Goal: Task Accomplishment & Management: Manage account settings

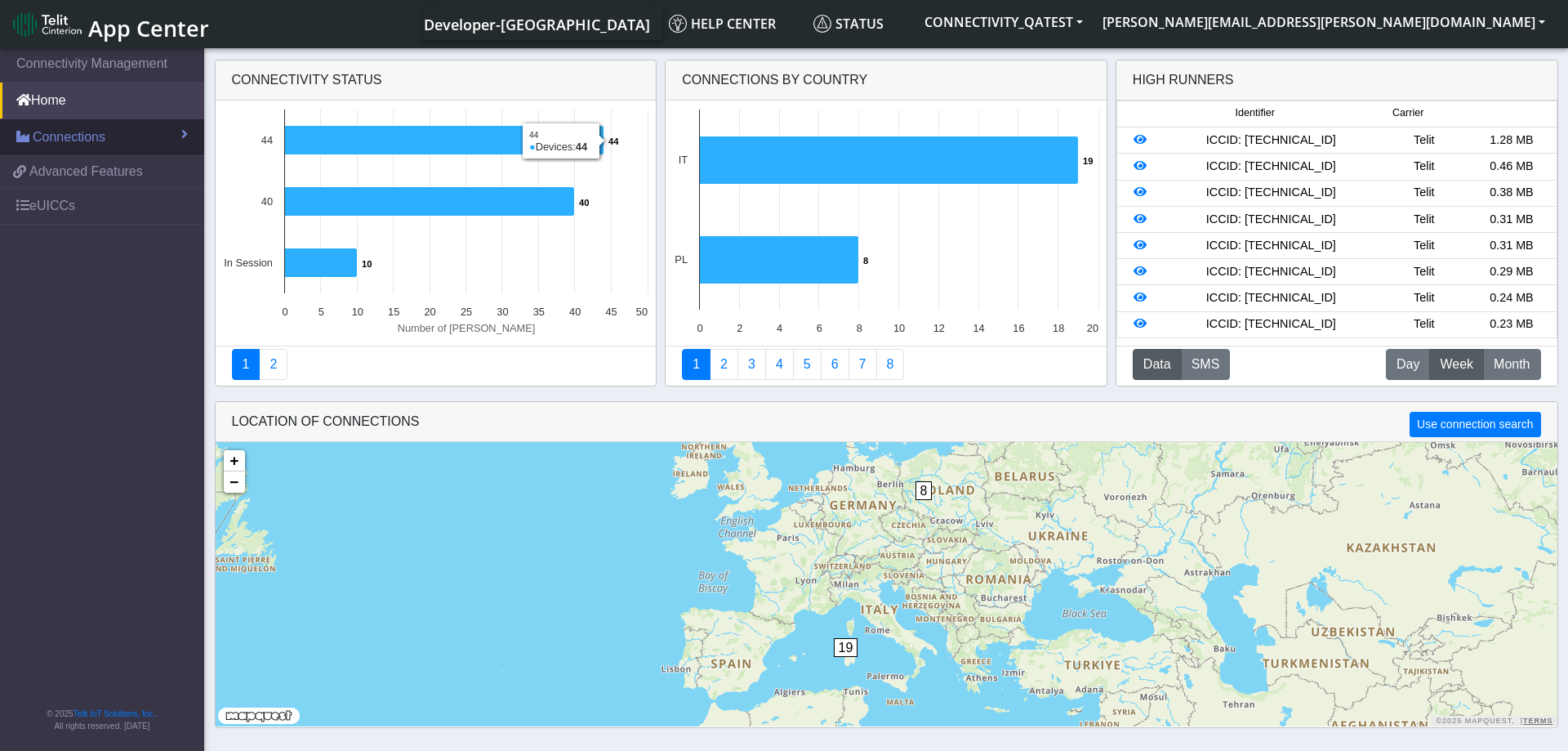
click at [162, 132] on link "Connections" at bounding box center [102, 137] width 204 height 36
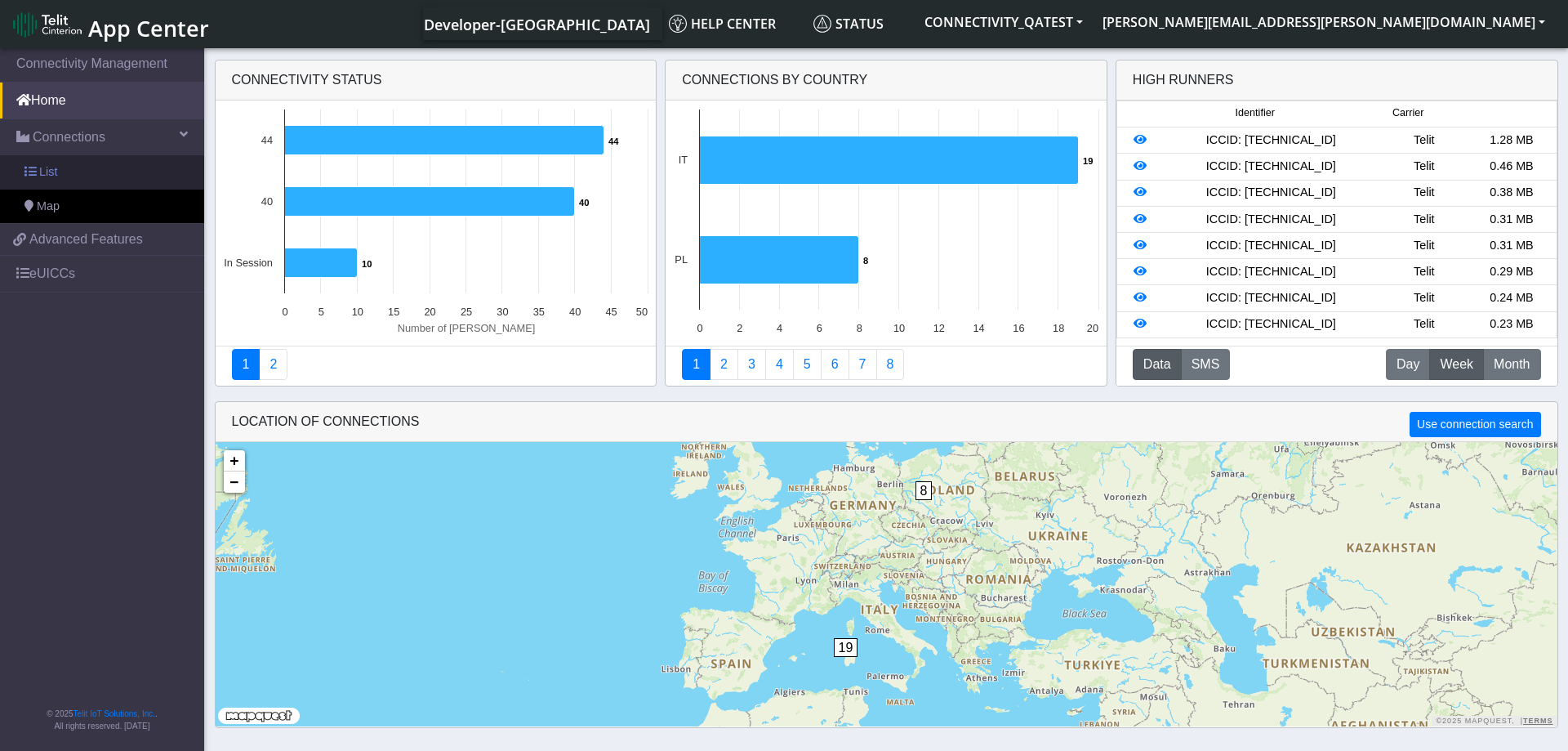
click at [56, 173] on span "List" at bounding box center [48, 172] width 18 height 18
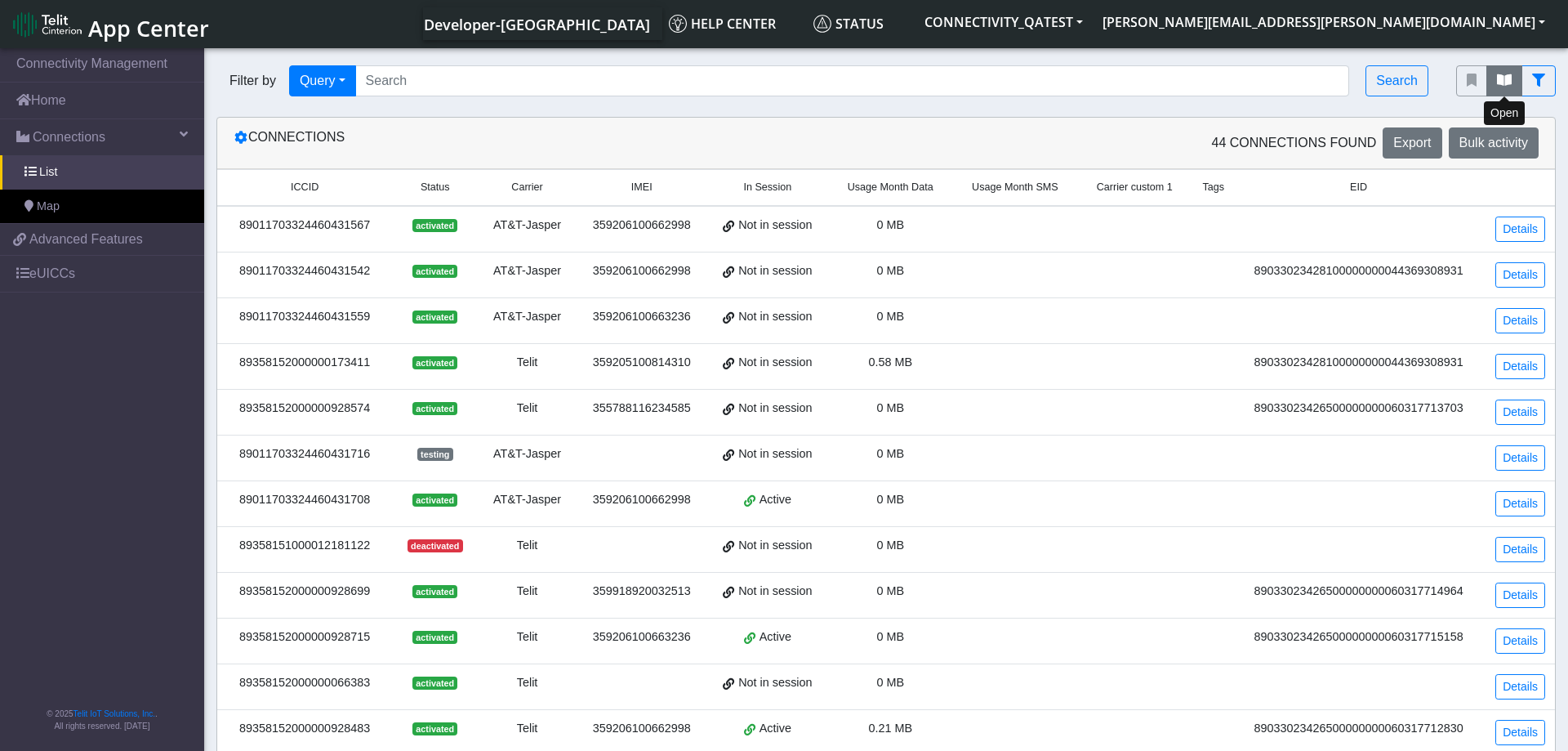
click at [1507, 81] on icon "fitlers menu" at bounding box center [1504, 80] width 14 height 13
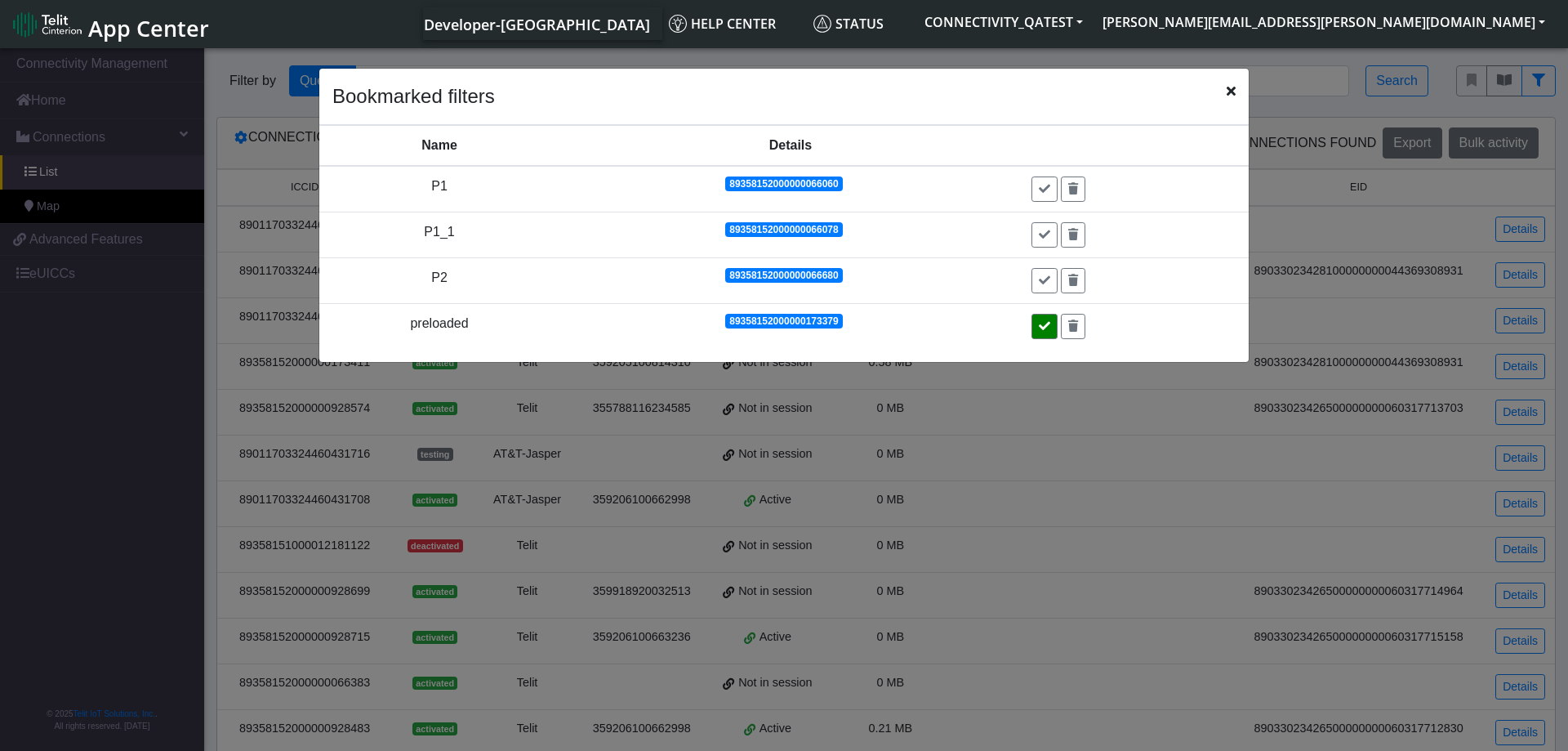
click at [1042, 324] on button at bounding box center [1043, 326] width 26 height 26
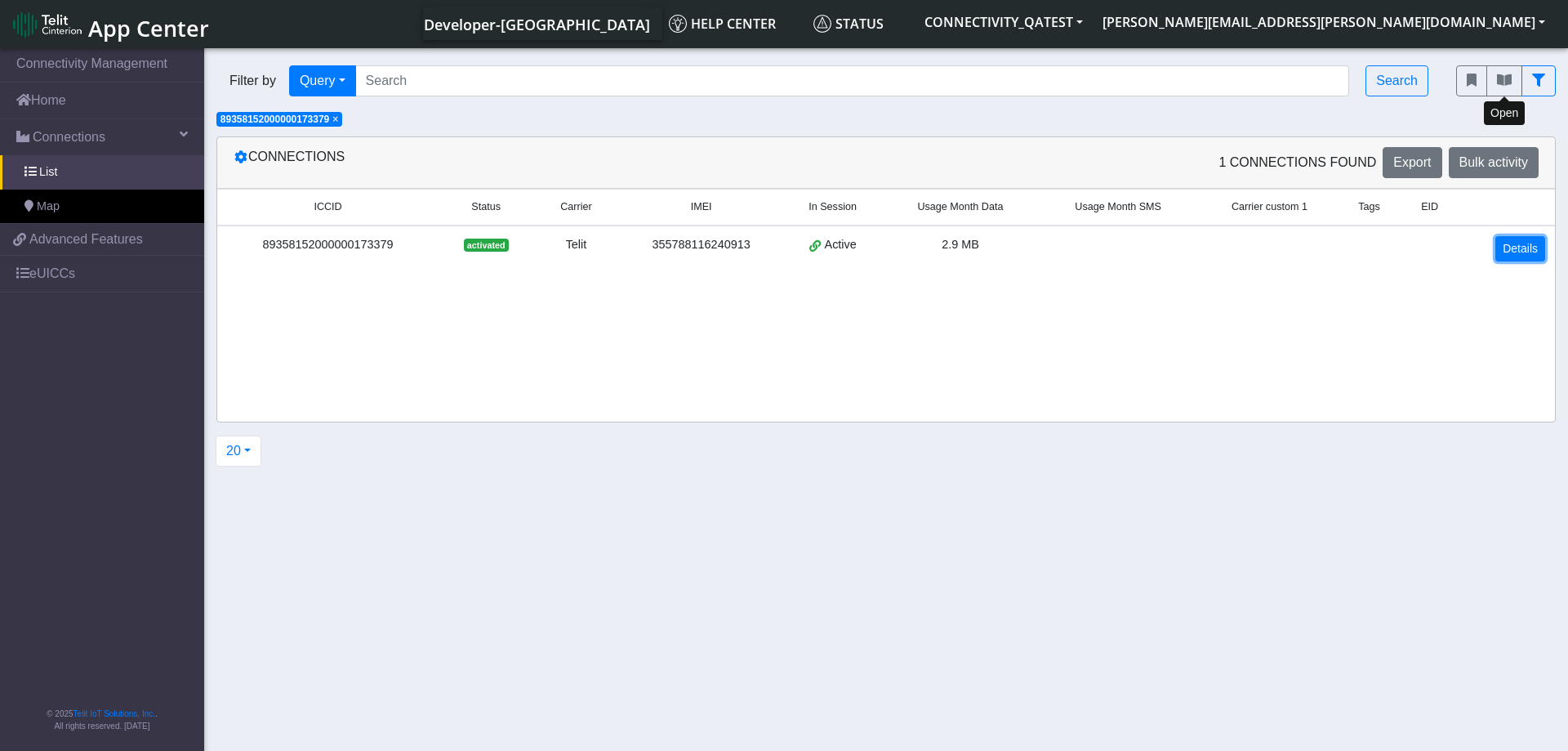
click at [1510, 253] on link "Details" at bounding box center [1520, 248] width 50 height 26
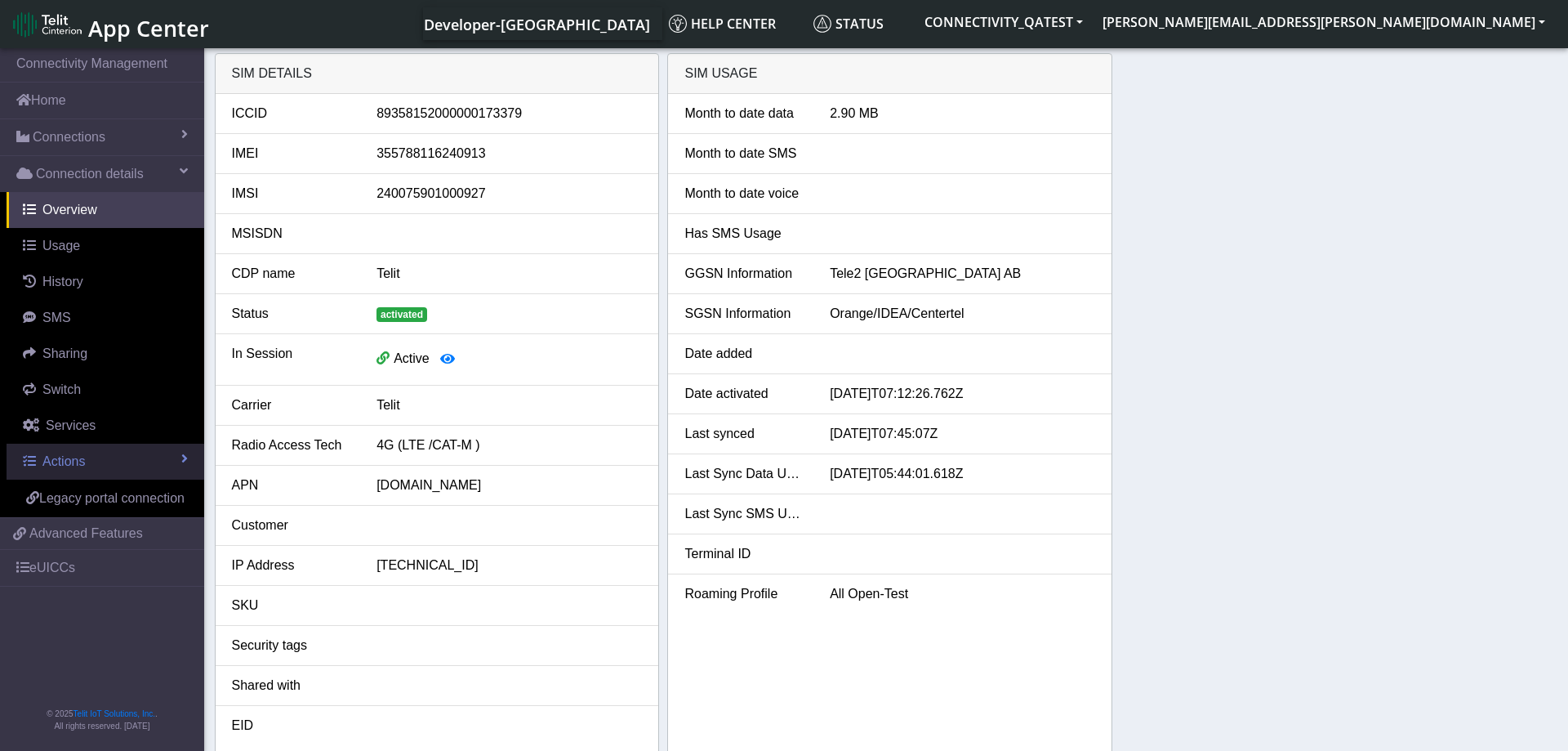
click at [116, 453] on link "Actions" at bounding box center [105, 462] width 197 height 36
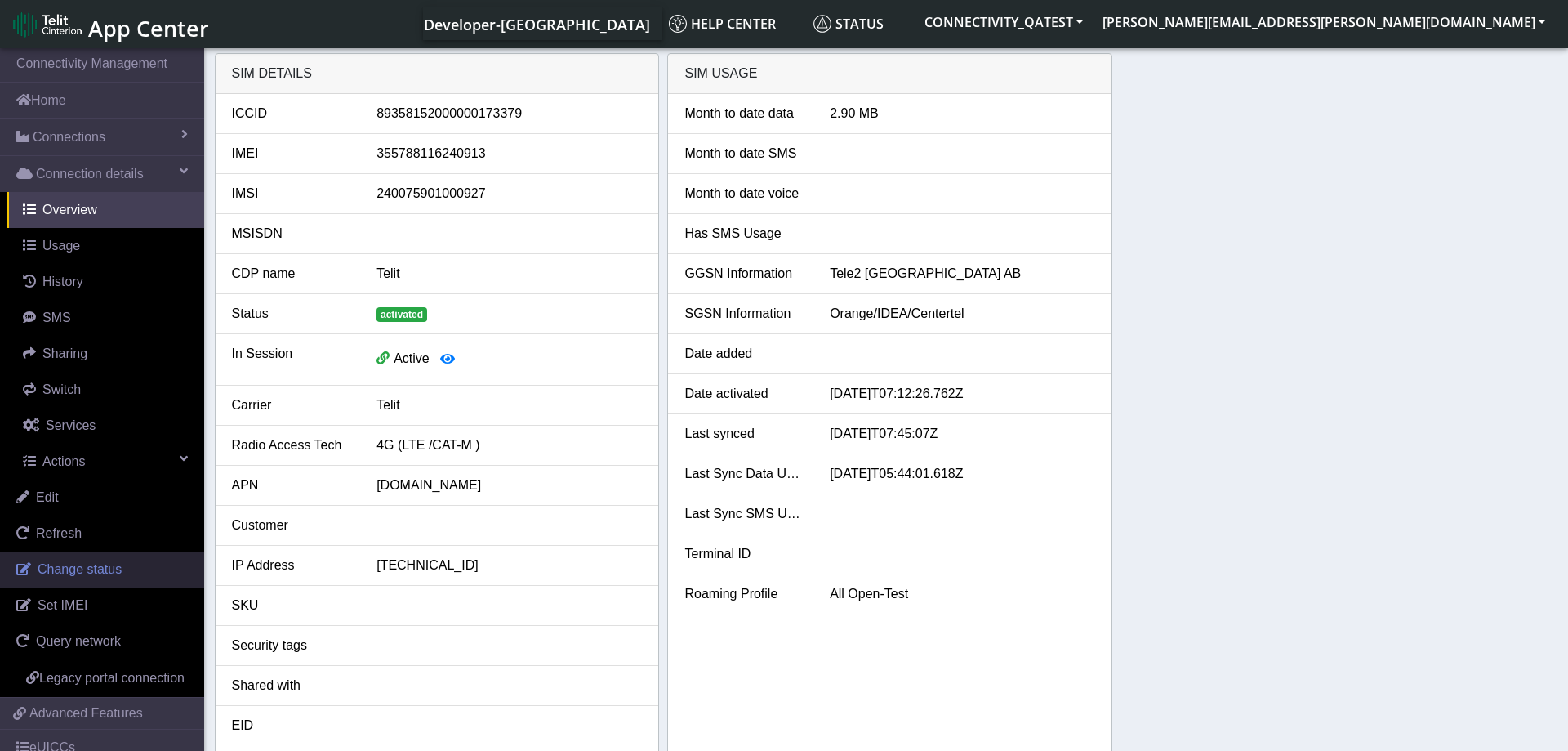
click at [65, 562] on span "Change status" at bounding box center [79, 569] width 84 height 14
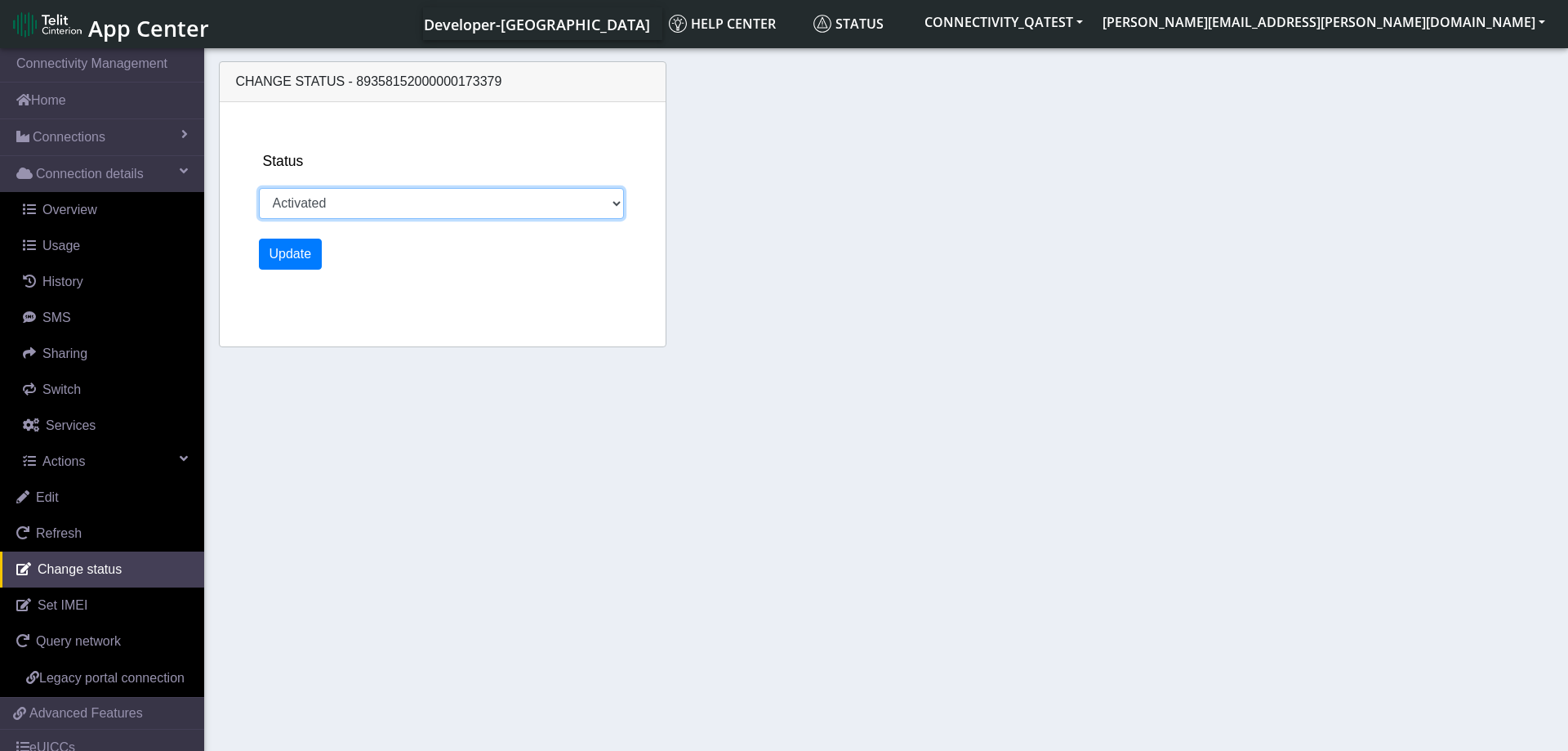
click at [258, 188] on select "Activated Deactivated Blocked" at bounding box center [442, 203] width 366 height 31
select select "blocked"
click option "Blocked" at bounding box center [0, 0] width 0 height 0
click at [295, 253] on button "Update" at bounding box center [290, 254] width 64 height 31
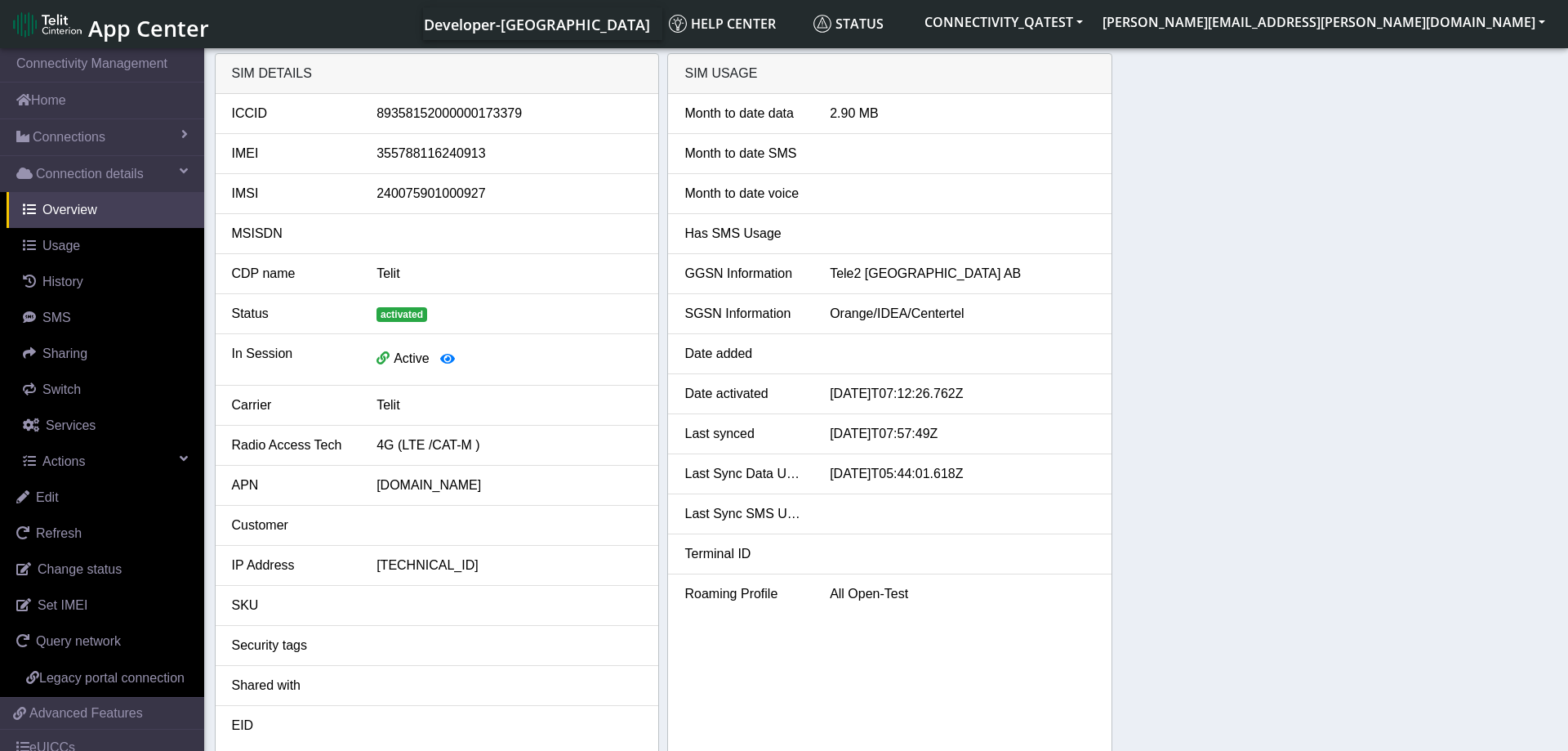
click at [1255, 329] on div "SIM details ICCID 89358152000000173379 IMEI 355788116240913 IMSI 24007590100092…" at bounding box center [886, 404] width 1344 height 701
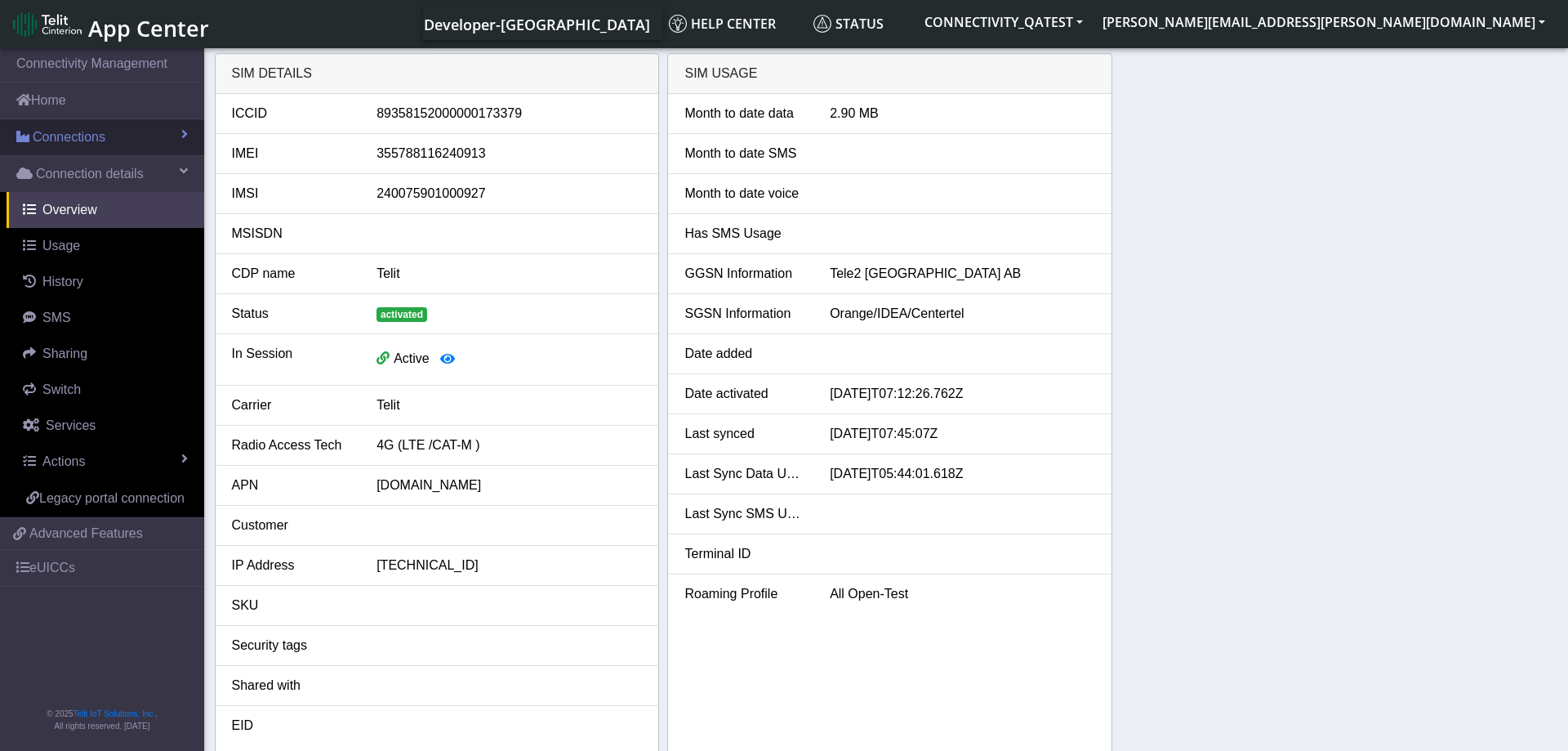
click at [132, 138] on link "Connections" at bounding box center [102, 137] width 204 height 36
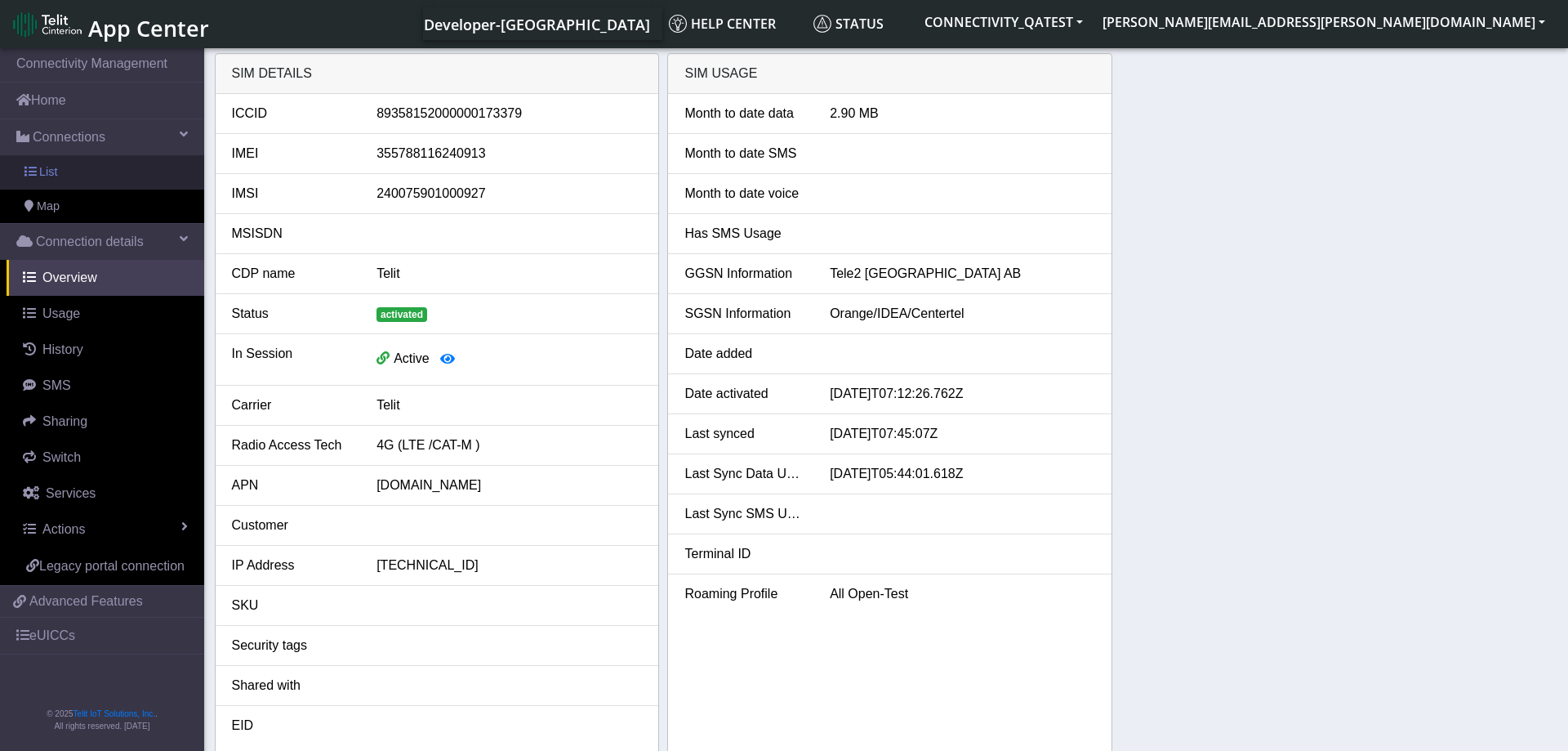
click at [93, 175] on link "List" at bounding box center [102, 173] width 204 height 34
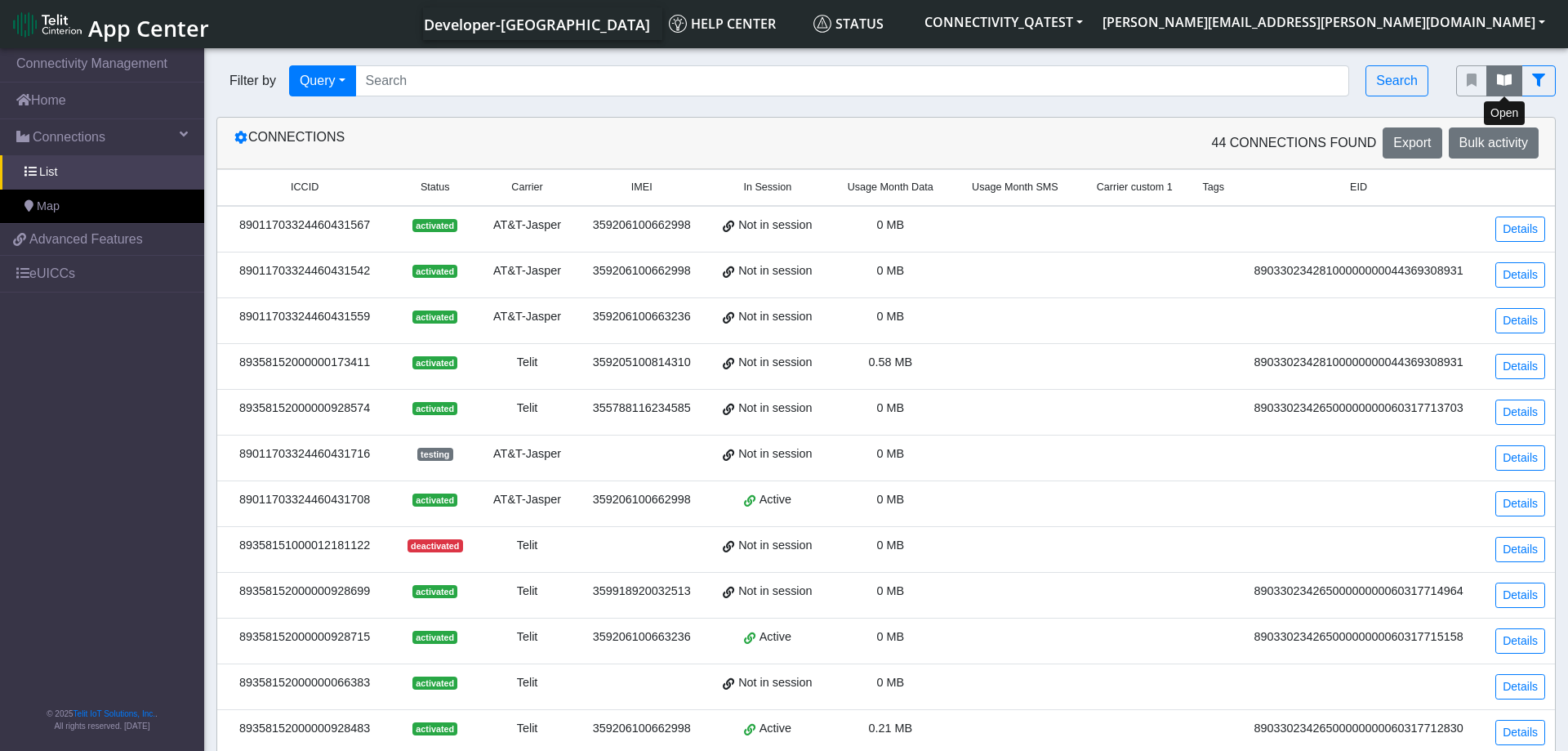
click at [1514, 71] on button "fitlers menu" at bounding box center [1504, 81] width 36 height 31
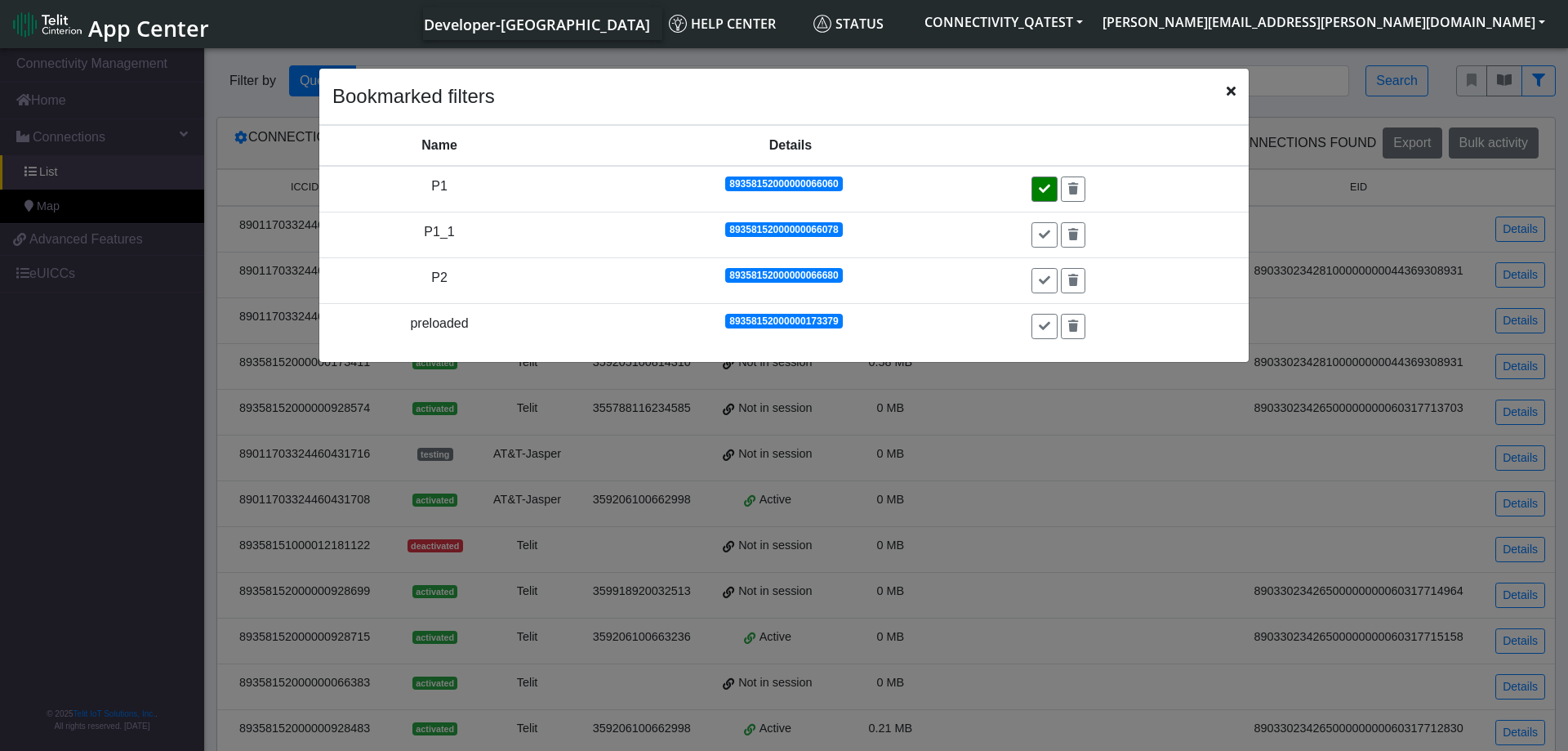
click at [1045, 185] on icon at bounding box center [1044, 189] width 11 height 11
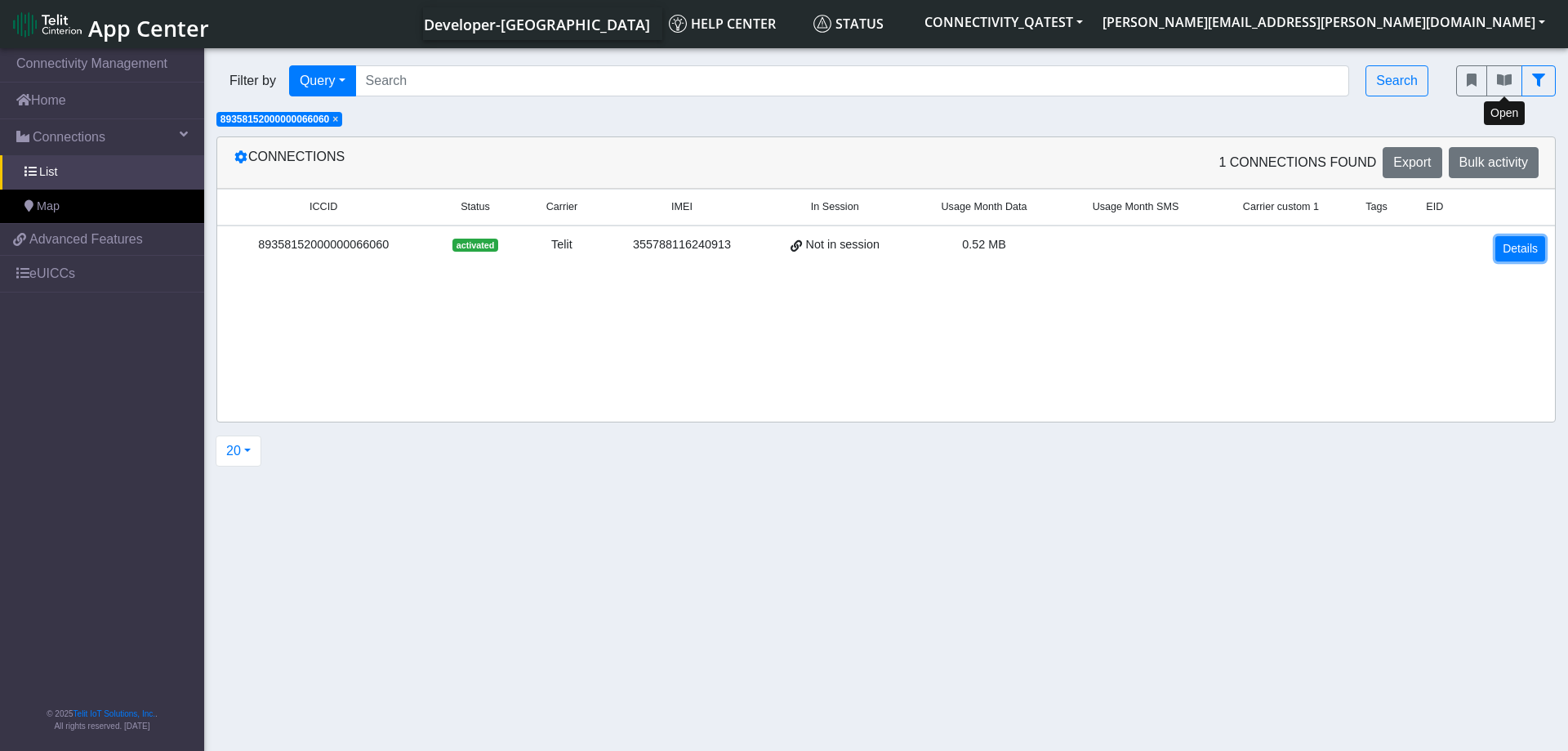
click at [1516, 245] on link "Details" at bounding box center [1520, 248] width 50 height 26
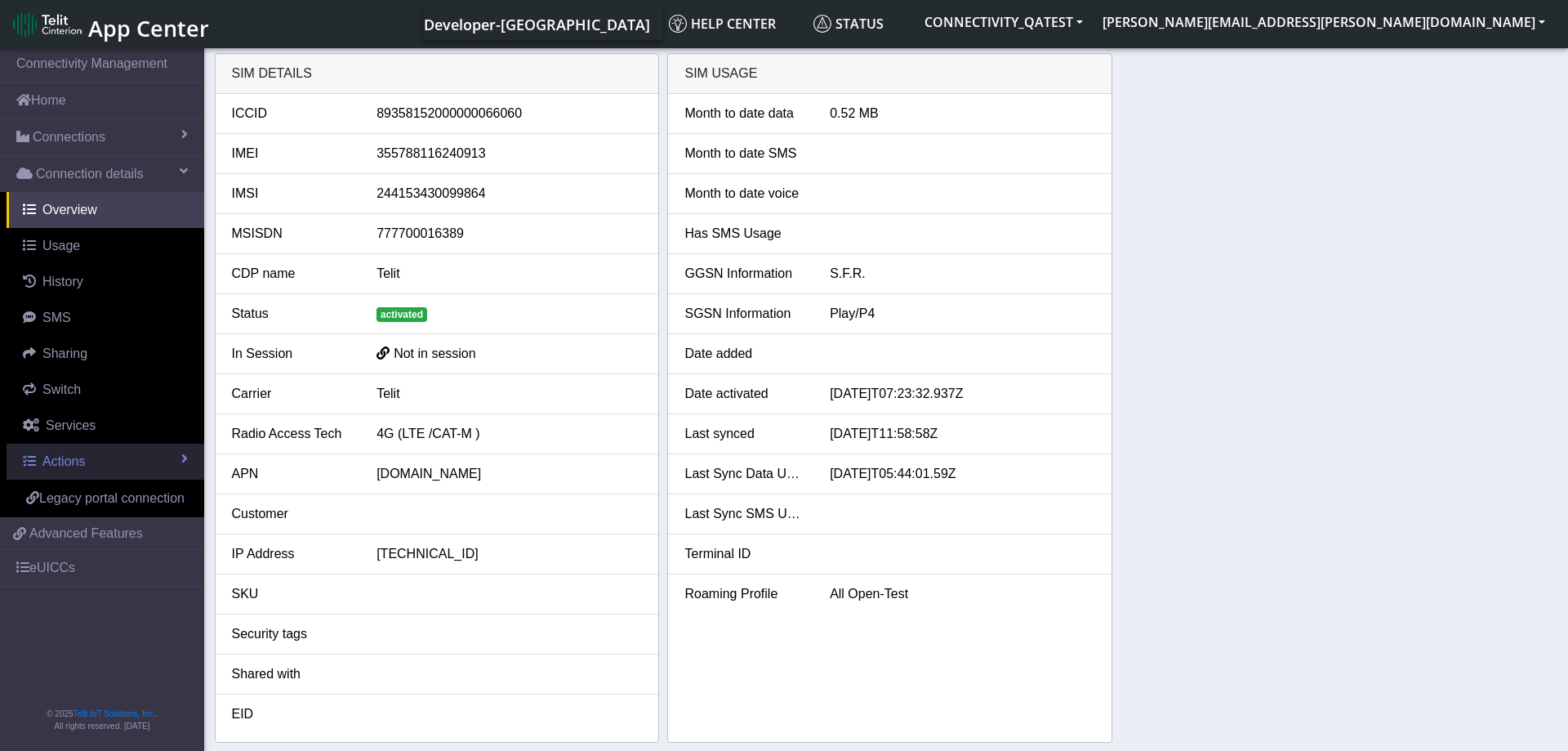
click at [116, 454] on link "Actions" at bounding box center [105, 462] width 197 height 36
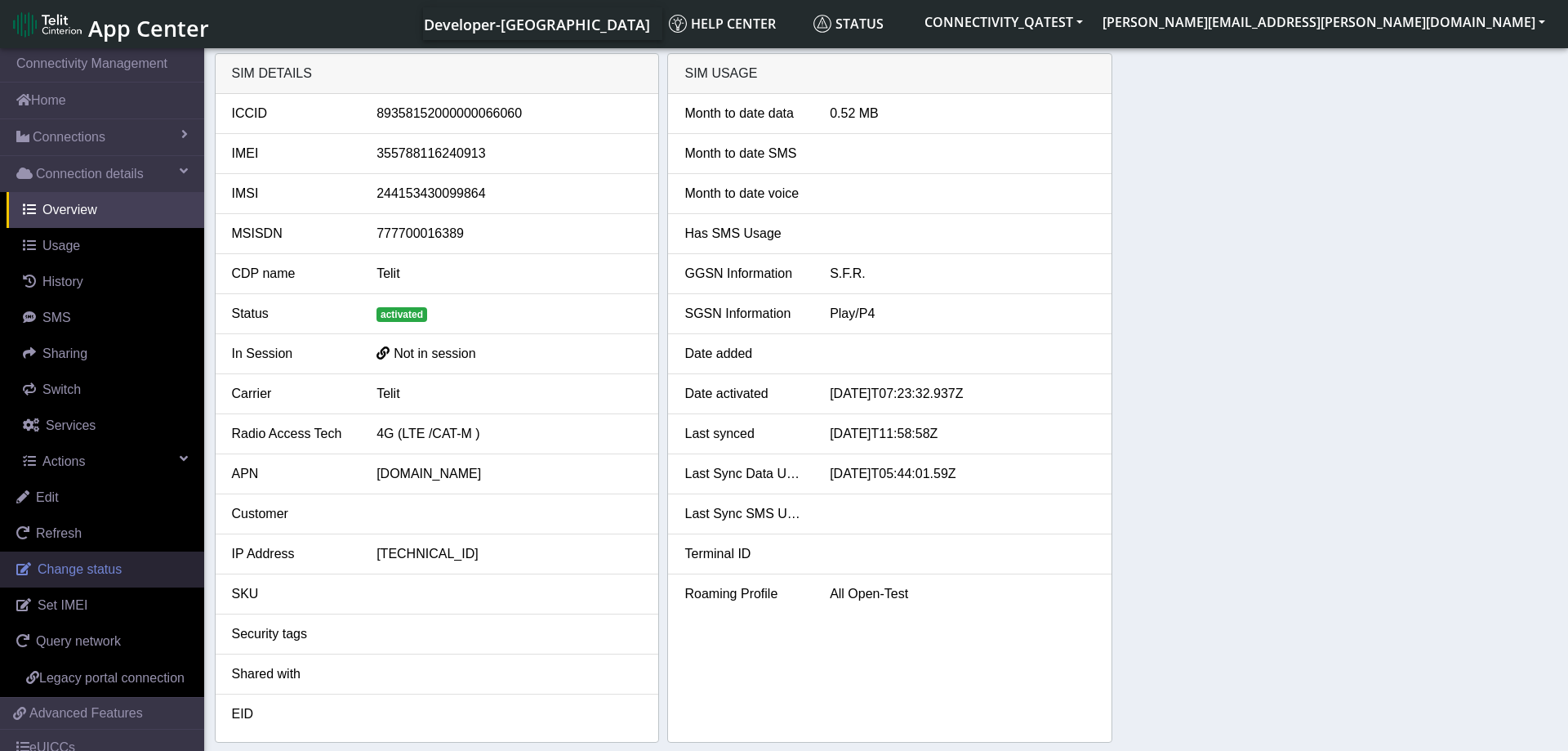
click at [71, 582] on link "Change status" at bounding box center [102, 570] width 204 height 36
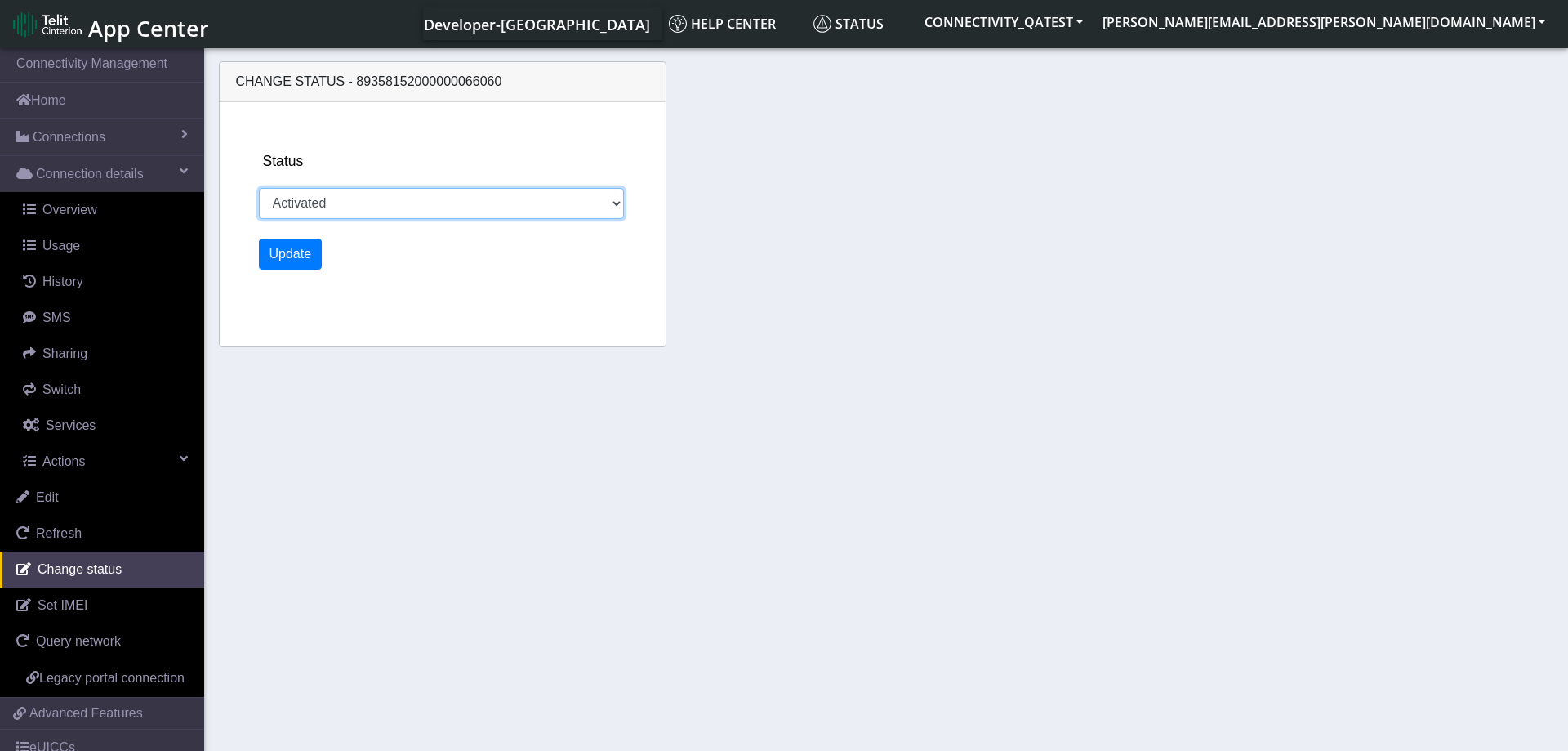
click at [258, 188] on select "Activated Deactivated Blocked" at bounding box center [442, 203] width 366 height 31
select select "blocked"
click option "Blocked" at bounding box center [0, 0] width 0 height 0
click at [302, 257] on button "Update" at bounding box center [290, 254] width 64 height 31
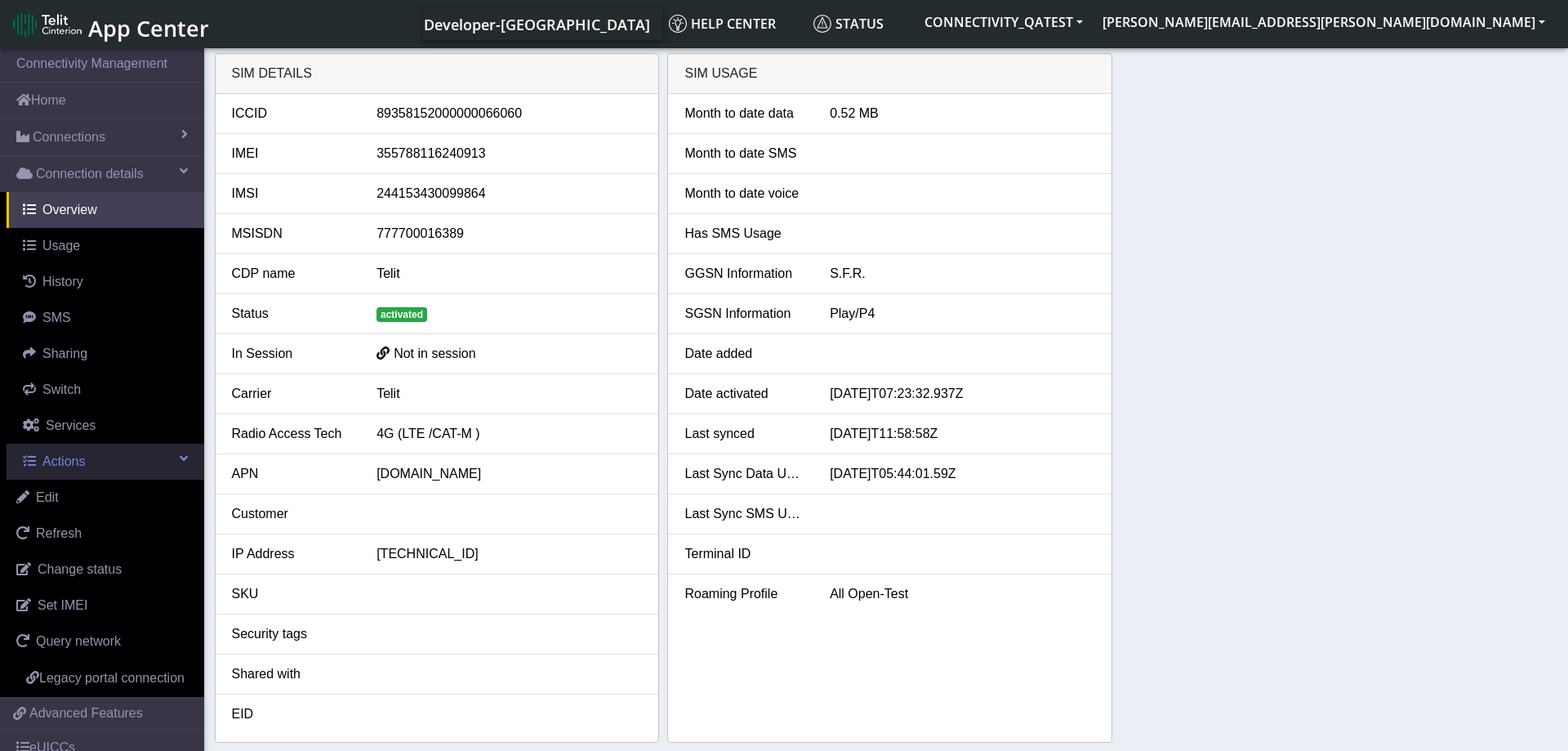
click at [115, 463] on link "Actions" at bounding box center [105, 462] width 197 height 36
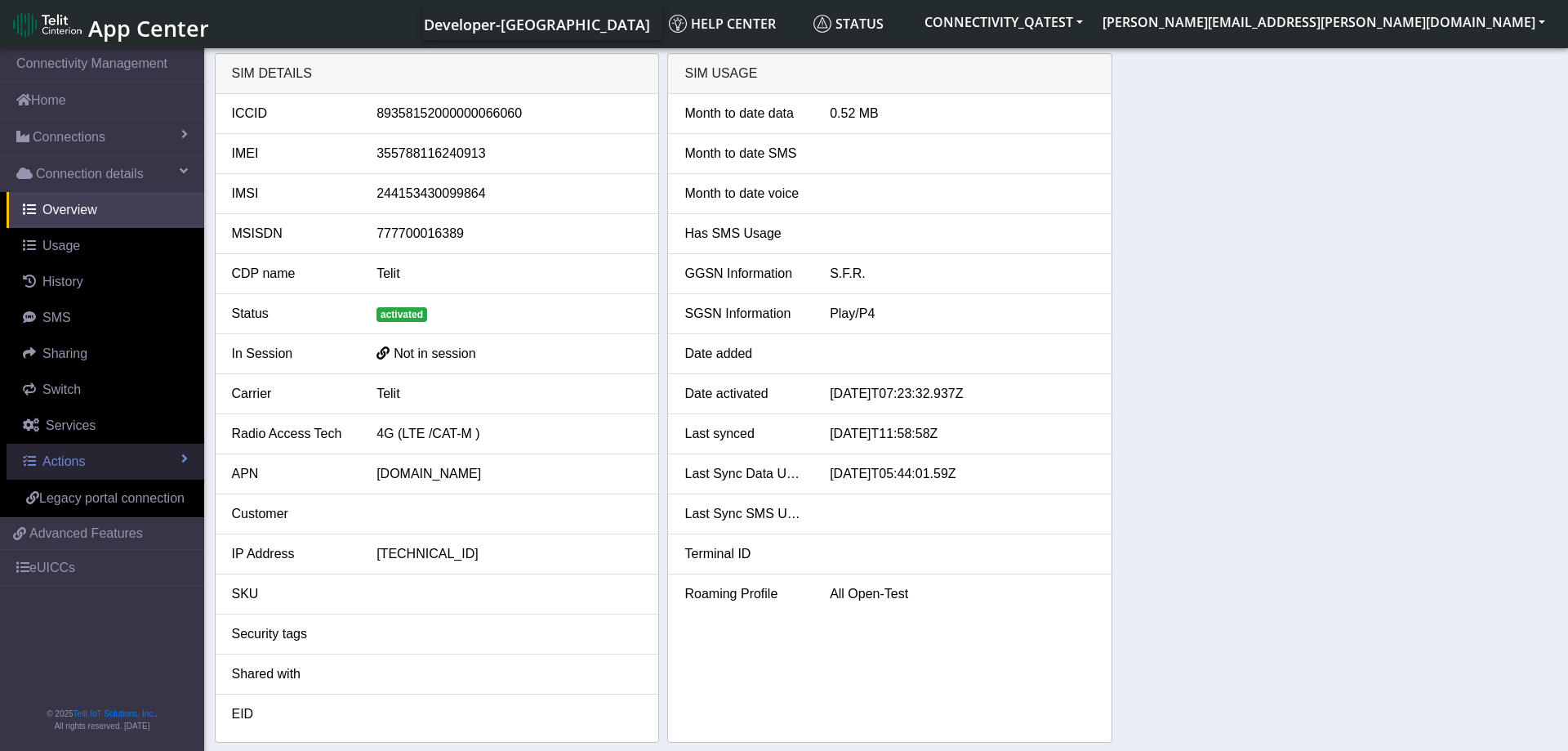
click at [115, 463] on link "Actions" at bounding box center [105, 462] width 197 height 36
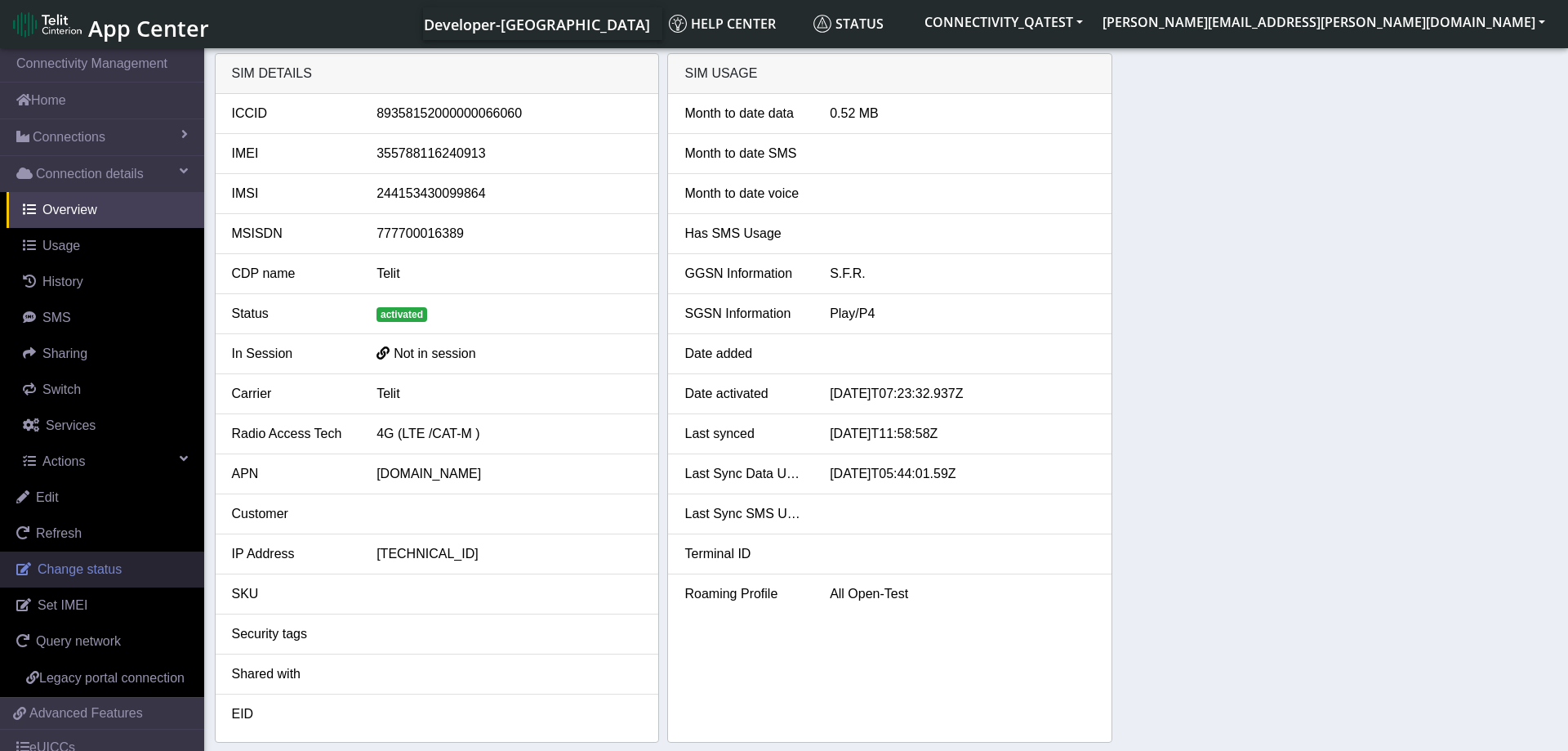
click at [111, 563] on span "Change status" at bounding box center [79, 569] width 84 height 14
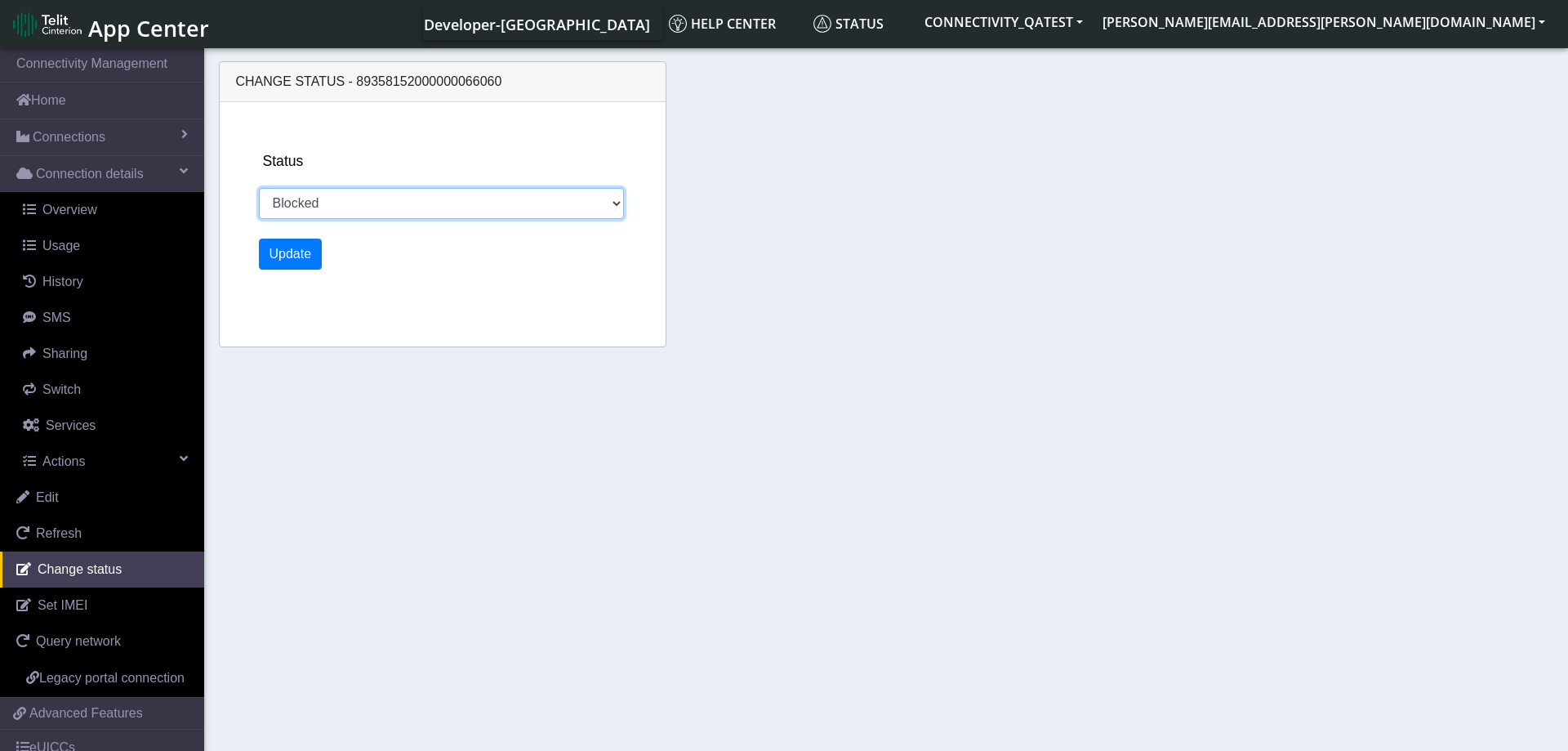
click at [258, 188] on select "Activated Deactivated Blocked" at bounding box center [442, 203] width 366 height 31
select select "activated"
click option "Activated" at bounding box center [0, 0] width 0 height 0
click at [298, 253] on button "Update" at bounding box center [290, 254] width 64 height 31
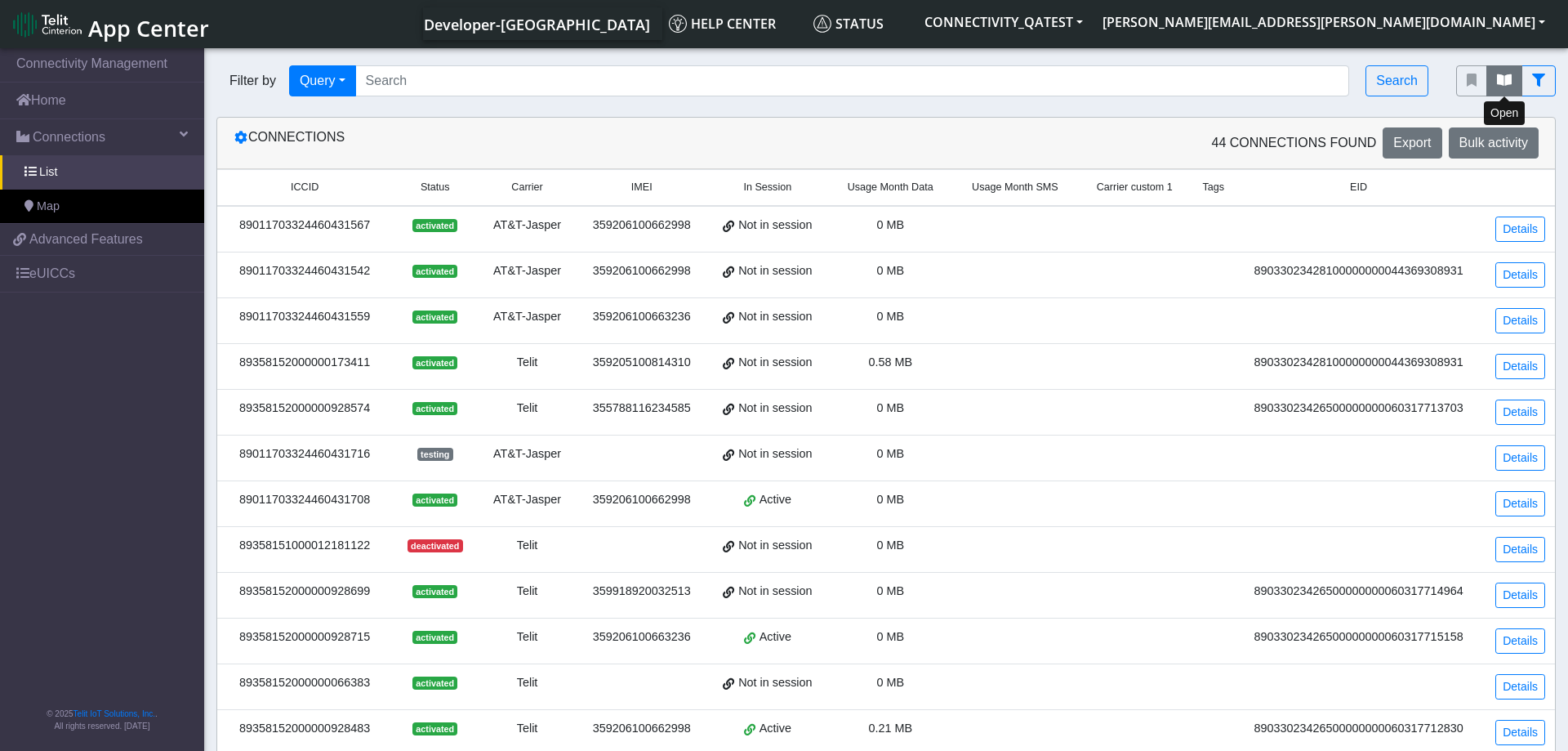
click at [1497, 77] on icon "fitlers menu" at bounding box center [1504, 80] width 14 height 13
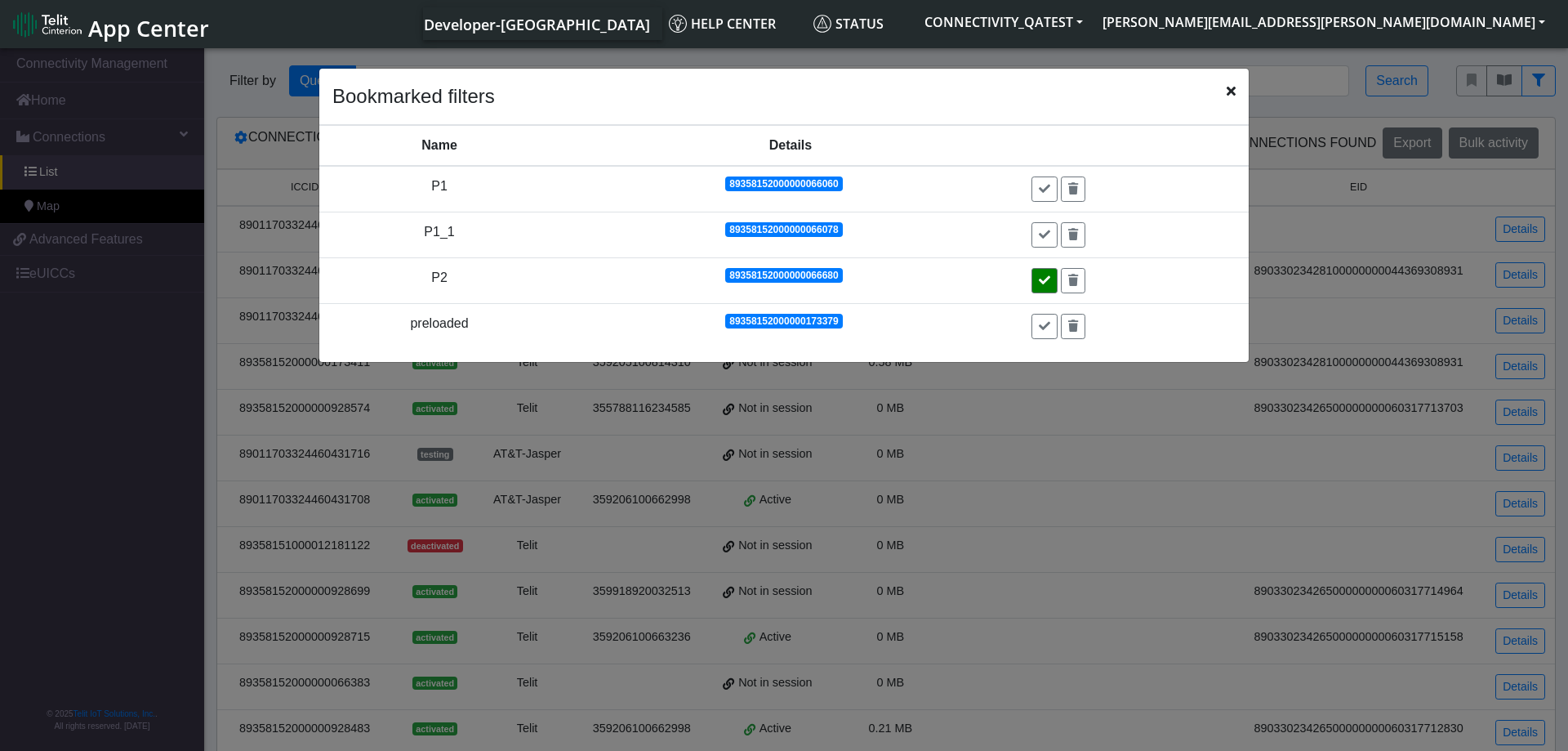
click at [1041, 280] on button at bounding box center [1043, 281] width 26 height 26
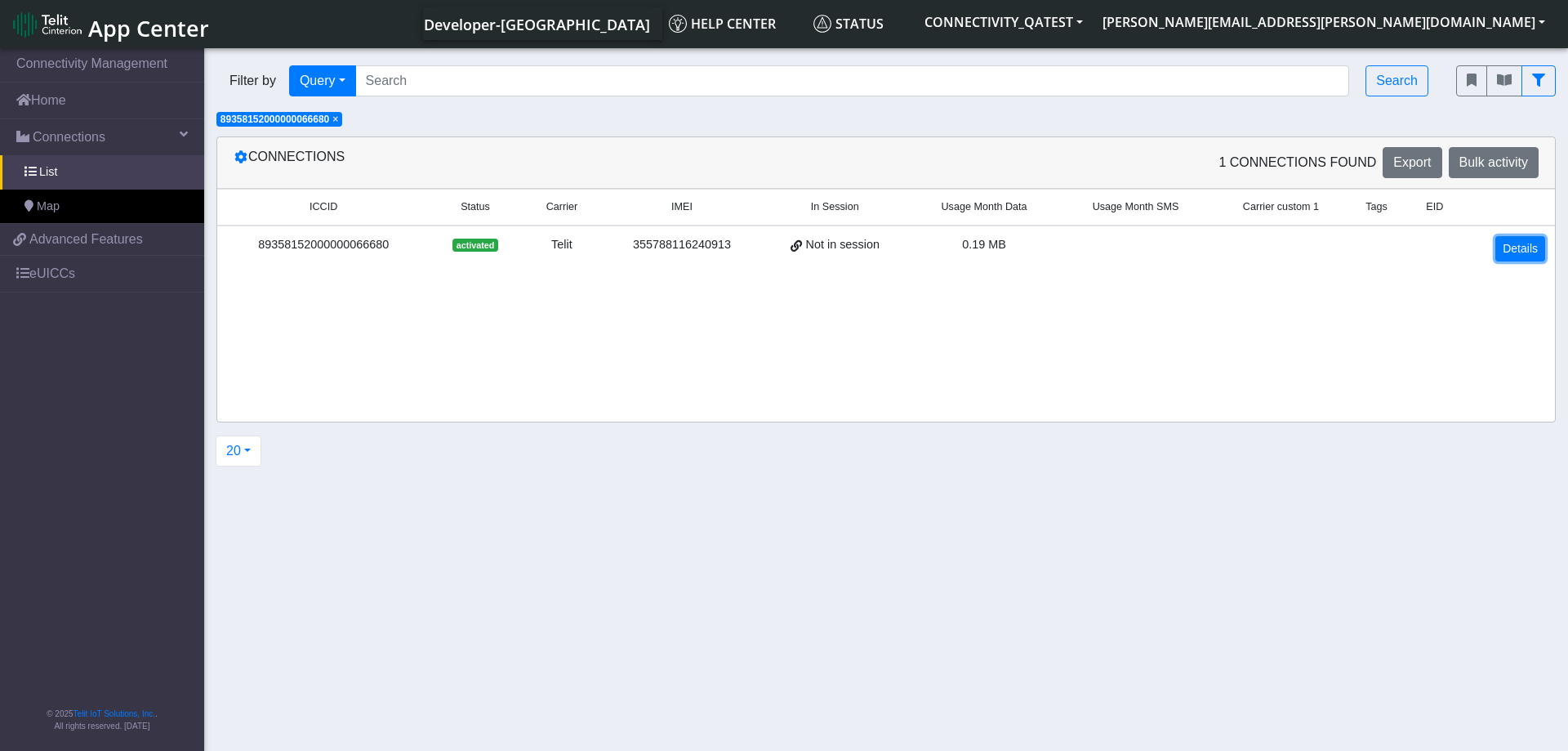
click at [1527, 240] on link "Details" at bounding box center [1520, 248] width 50 height 26
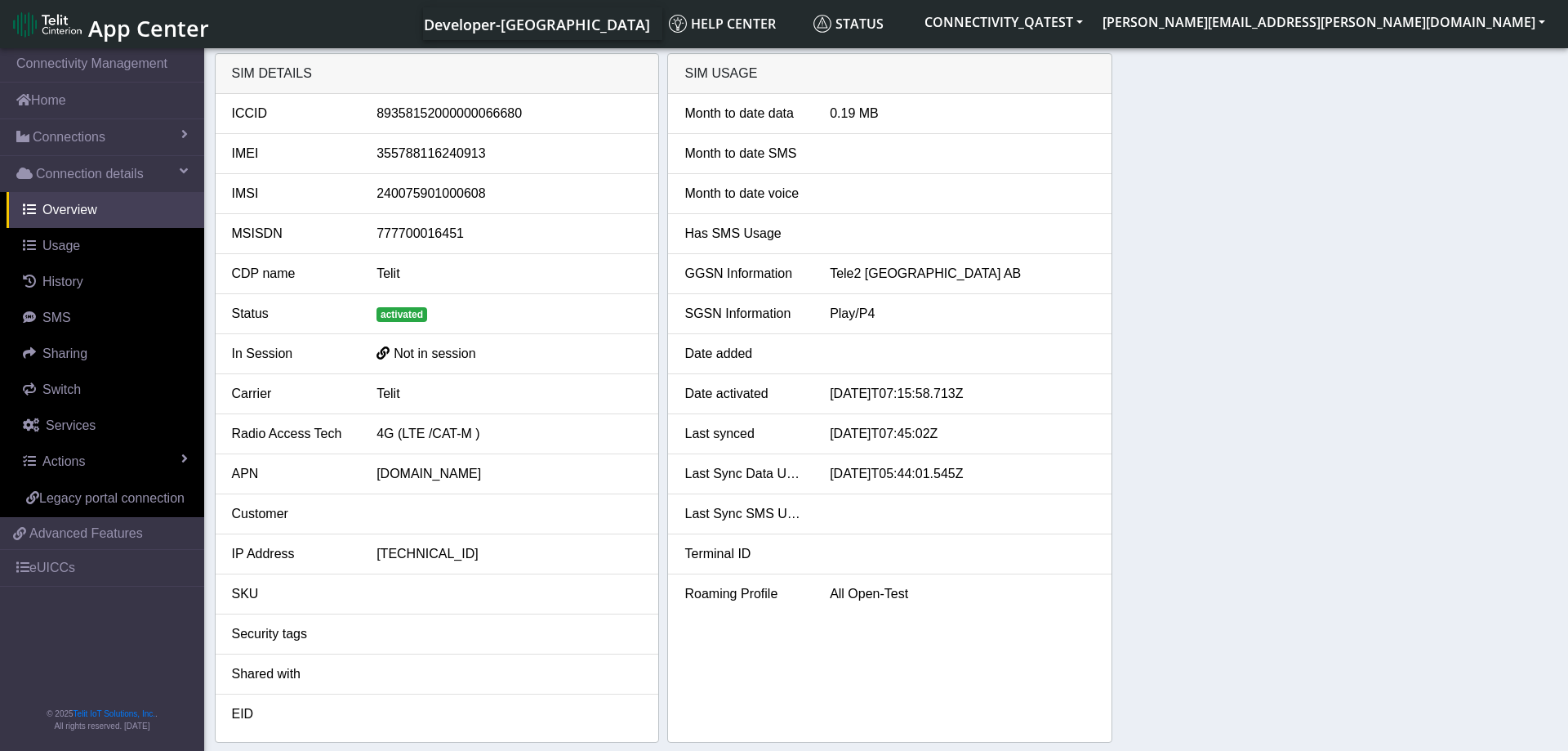
click at [1298, 226] on div "SIM details ICCID [TECHNICAL_ID] IMEI [TECHNICAL_ID] IMSI [TECHNICAL_ID] MSISDN…" at bounding box center [886, 398] width 1344 height 690
drag, startPoint x: 503, startPoint y: 116, endPoint x: 569, endPoint y: 117, distance: 66.0
click at [569, 116] on div "89358152000000173379" at bounding box center [509, 114] width 290 height 20
click at [534, 270] on div "Telit" at bounding box center [509, 274] width 290 height 20
click at [1293, 337] on div "SIM details ICCID 89358152000000066060 IMEI 355788116240913 IMSI 24415343009986…" at bounding box center [886, 398] width 1344 height 690
